Goal: Task Accomplishment & Management: Use online tool/utility

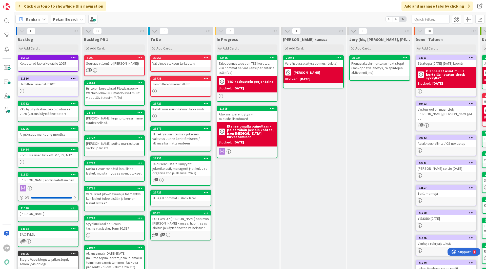
click at [152, 13] on div "Kanban Pekan Boardi 1x 2x 3x" at bounding box center [250, 19] width 472 height 14
click at [151, 11] on div "Click our logo to show/hide this navigation Add and manage tabs by clicking" at bounding box center [250, 6] width 472 height 12
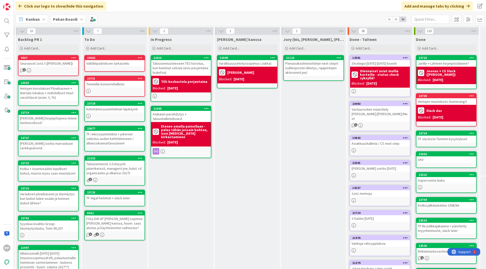
scroll to position [0, 67]
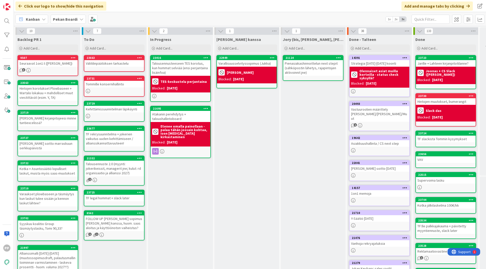
click at [142, 19] on div "Kanban Pekan Boardi 1x 2x 3x" at bounding box center [250, 19] width 472 height 14
click at [143, 7] on div "Click our logo to show/hide this navigation Add and manage tabs by clicking" at bounding box center [250, 6] width 472 height 12
click at [143, 16] on div "Kanban Pekan Boardi 1x 2x 3x" at bounding box center [250, 19] width 472 height 14
click at [140, 9] on div "Click our logo to show/hide this navigation Add and manage tabs by clicking" at bounding box center [250, 6] width 472 height 12
click at [136, 16] on div "Kanban Pekan Boardi 1x 2x 3x" at bounding box center [250, 19] width 472 height 14
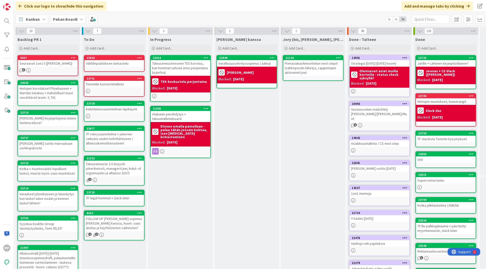
click at [156, 23] on div "Kanban Pekan Boardi 1x 2x 3x" at bounding box center [250, 19] width 472 height 14
click at [152, 10] on div "Click our logo to show/hide this navigation Add and manage tabs by clicking" at bounding box center [250, 6] width 472 height 12
click at [142, 10] on div "Click our logo to show/hide this navigation Add and manage tabs by clicking" at bounding box center [250, 6] width 472 height 12
click at [140, 4] on div "Click our logo to show/hide this navigation Add and manage tabs by clicking" at bounding box center [250, 6] width 472 height 12
drag, startPoint x: 138, startPoint y: 20, endPoint x: 138, endPoint y: 16, distance: 4.3
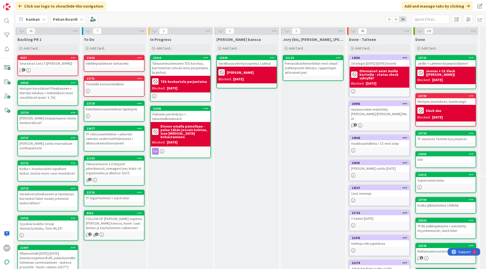
click at [138, 16] on div "Kanban Pekan Boardi 1x 2x 3x" at bounding box center [250, 19] width 472 height 14
click at [144, 9] on div "Click our logo to show/hide this navigation Add and manage tabs by clicking" at bounding box center [250, 6] width 472 height 12
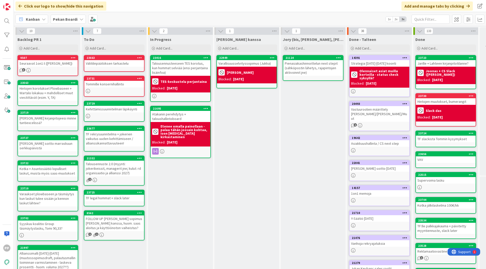
click at [148, 9] on div "Click our logo to show/hide this navigation Add and manage tabs by clicking" at bounding box center [250, 6] width 472 height 12
drag, startPoint x: 148, startPoint y: 9, endPoint x: 148, endPoint y: 18, distance: 9.4
click at [148, 18] on div "Click our logo to show/hide this navigation Add and manage tabs by clicking Kan…" at bounding box center [250, 134] width 472 height 269
click at [148, 18] on div "Kanban Pekan Boardi 1x 2x 3x" at bounding box center [250, 19] width 472 height 14
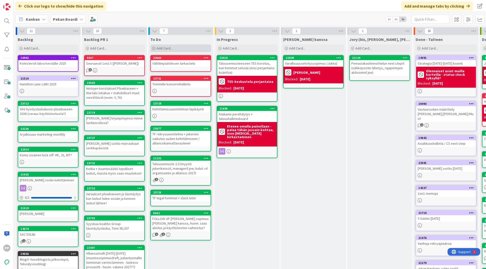
click at [168, 50] on span "Add Card..." at bounding box center [164, 48] width 16 height 5
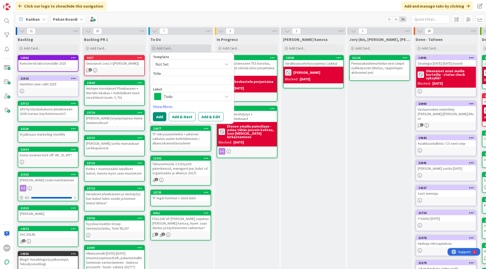
type textarea "x"
type textarea "W"
type textarea "x"
type textarea "WS"
type textarea "x"
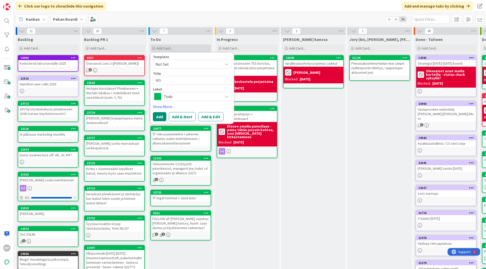
type textarea "WS"
type textarea "x"
type textarea "WS k"
type textarea "x"
type textarea "WS kan"
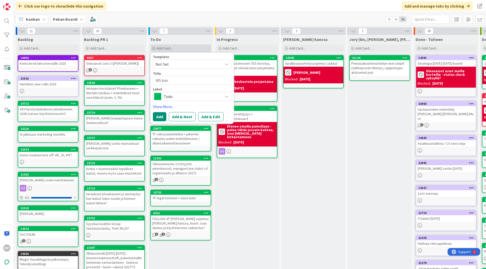
type textarea "x"
type textarea "WS [PERSON_NAME]"
type textarea "x"
type textarea "WS kanav"
type textarea "x"
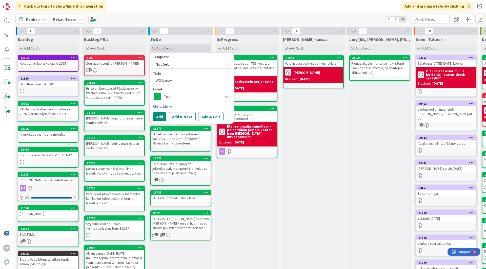
type textarea "WS kanava"
type textarea "x"
type textarea "WS kanavat"
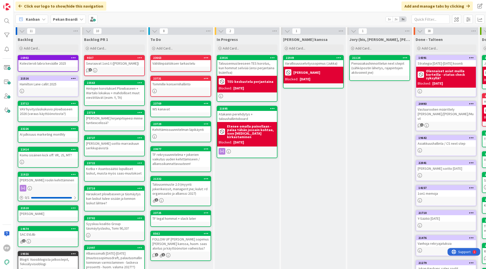
click at [184, 14] on div "Kanban Pekan Boardi 1x 2x 3x" at bounding box center [250, 19] width 472 height 14
drag, startPoint x: 184, startPoint y: 14, endPoint x: 186, endPoint y: 22, distance: 8.2
click at [186, 22] on div "Kanban Pekan Boardi 1x 2x 3x" at bounding box center [250, 19] width 472 height 14
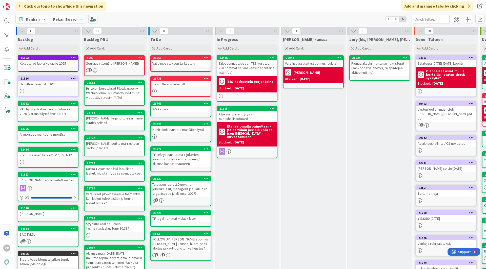
click at [176, 9] on div "Click our logo to show/hide this navigation Add and manage tabs by clicking" at bounding box center [250, 6] width 472 height 12
click at [316, 201] on div "[PERSON_NAME] kanssa Add Card... 22949 Varallisuusselvityssopimus ([PERSON_NAME…" at bounding box center [313, 191] width 65 height 313
click at [308, 18] on div "Kanban Pekan Boardi 1x 2x 3x" at bounding box center [250, 19] width 472 height 14
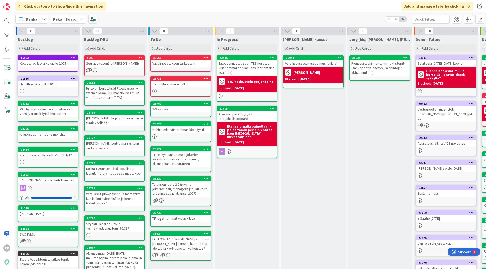
click at [308, 18] on div "Kanban Pekan Boardi 1x 2x 3x" at bounding box center [250, 19] width 472 height 14
click at [309, 150] on div "[PERSON_NAME] kanssa Add Card... 22949 Varallisuusselvityssopimus ([PERSON_NAME…" at bounding box center [313, 191] width 65 height 313
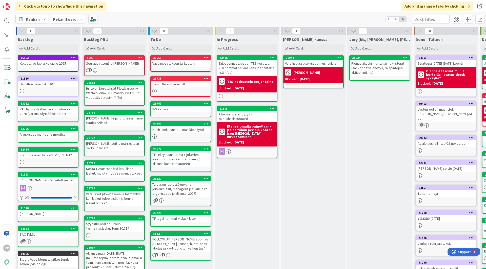
click at [329, 115] on div "[PERSON_NAME] kanssa Add Card... 22949 Varallisuusselvityssopimus ([PERSON_NAME…" at bounding box center [313, 191] width 65 height 313
click at [222, 13] on div "Kanban Pekan Boardi 1x 2x 3x" at bounding box center [250, 19] width 472 height 14
